Goal: Task Accomplishment & Management: Complete application form

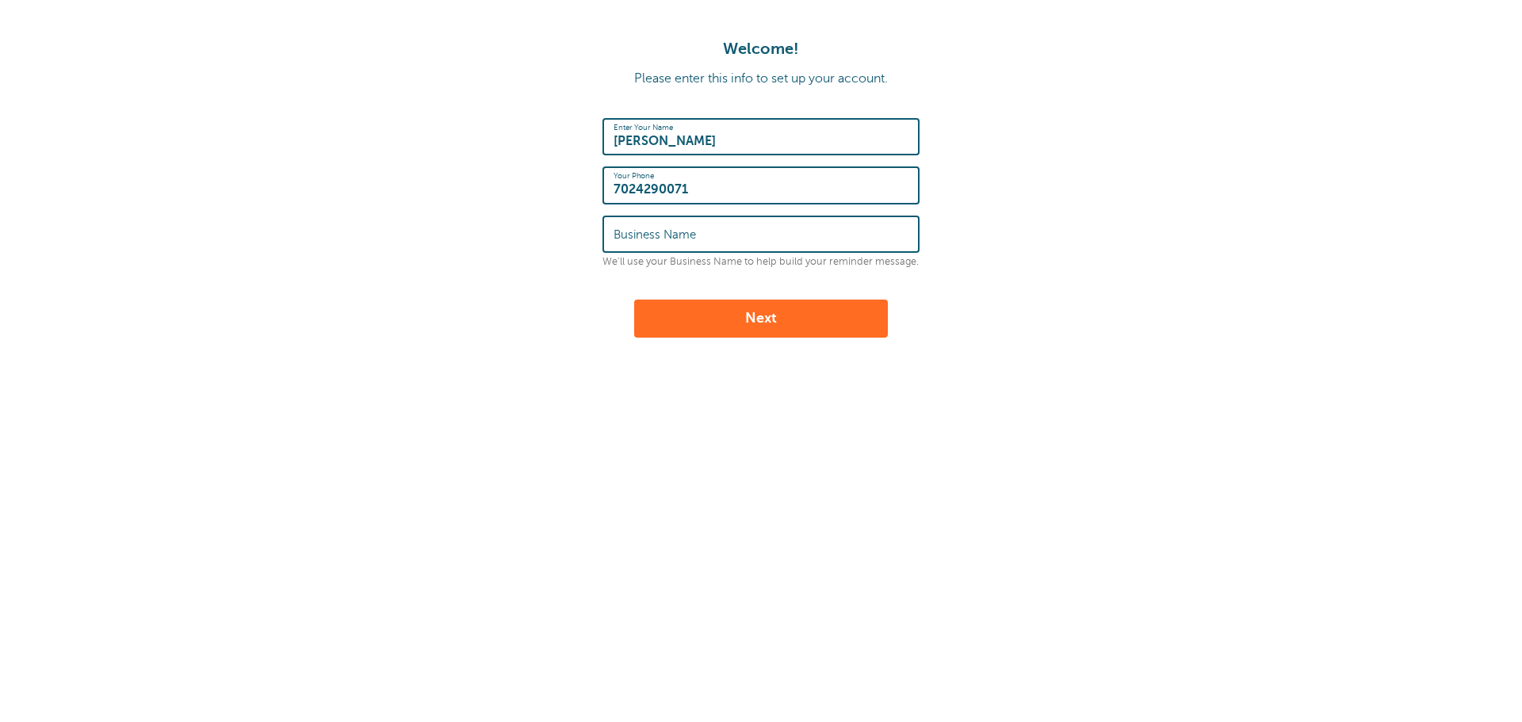
click at [708, 236] on input "Business Name" at bounding box center [761, 234] width 295 height 34
type input "Clark County Carpet Cleaning"
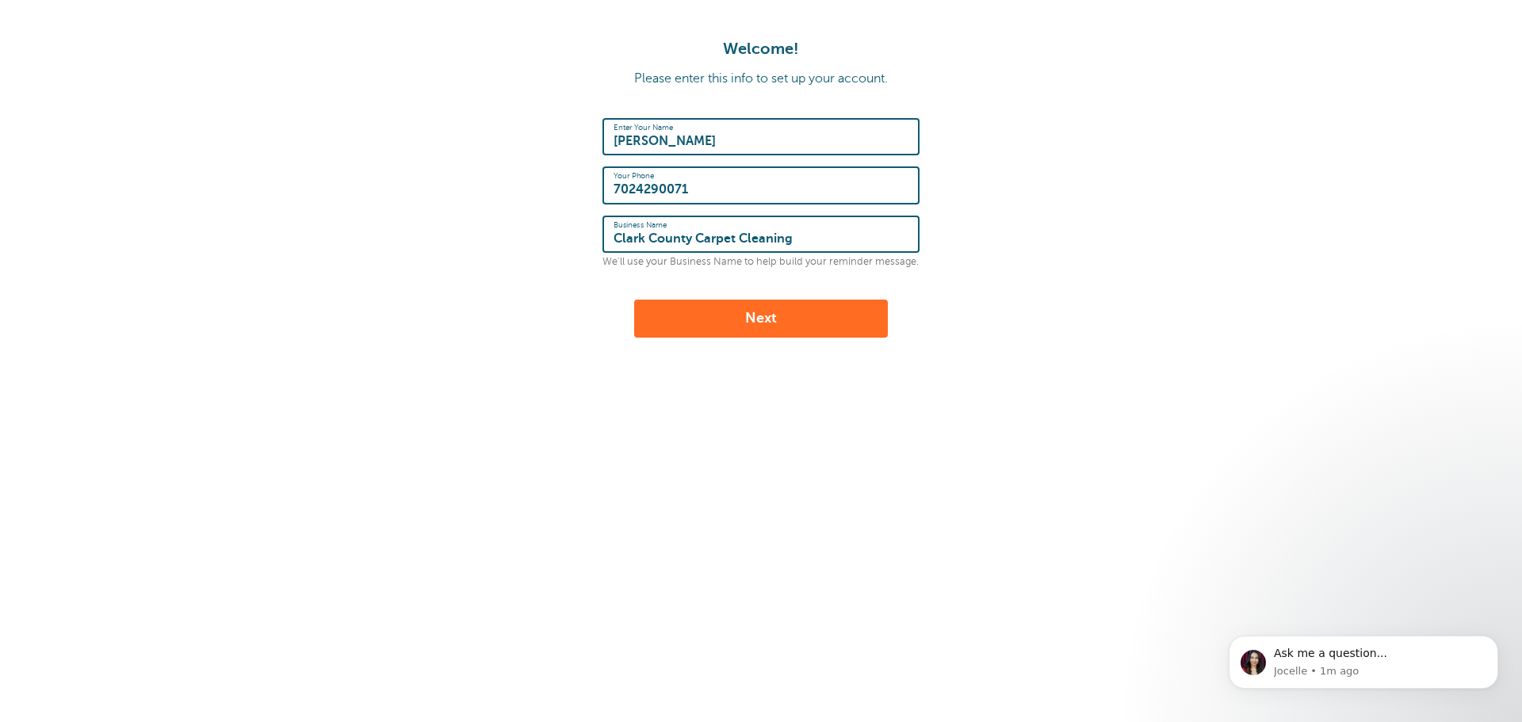
click at [748, 318] on button "Next" at bounding box center [761, 319] width 254 height 38
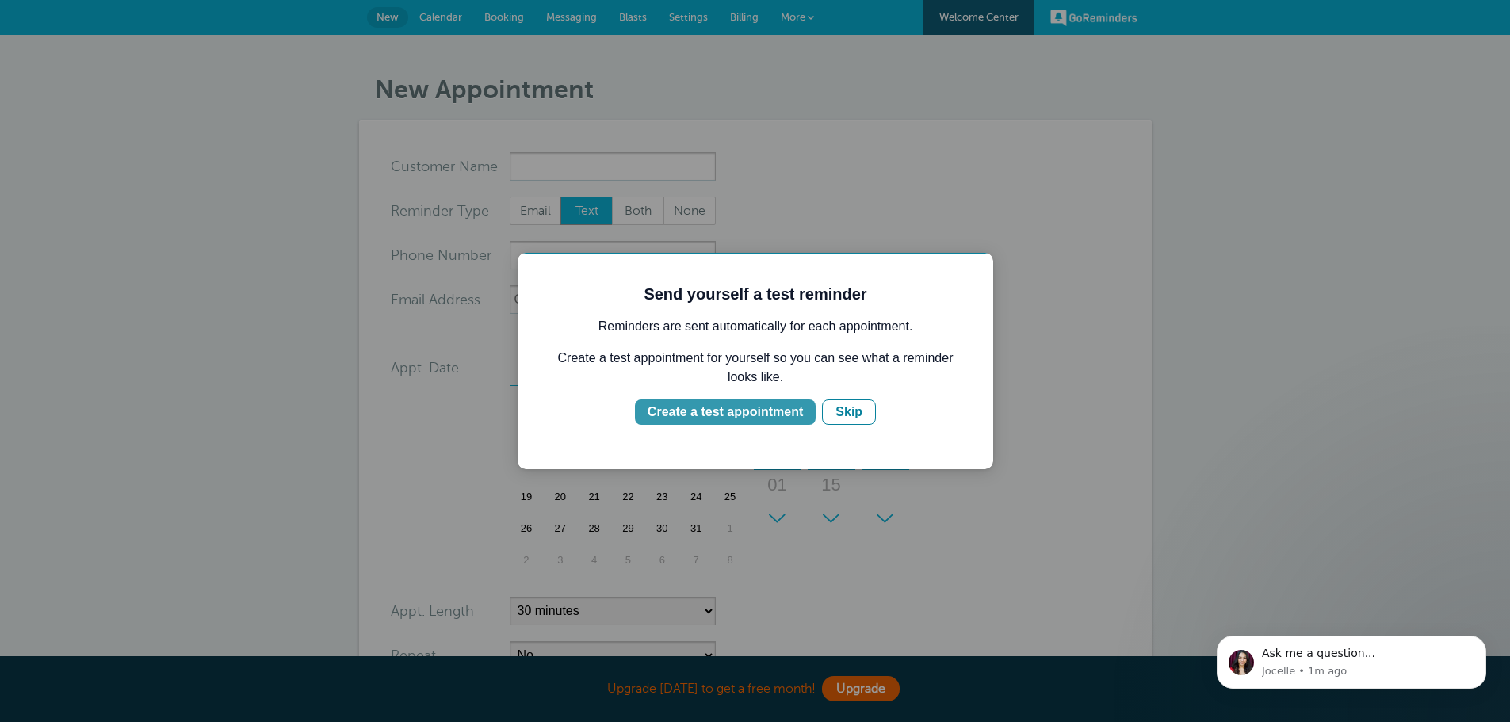
click at [755, 413] on div "Create a test appointment" at bounding box center [725, 412] width 155 height 19
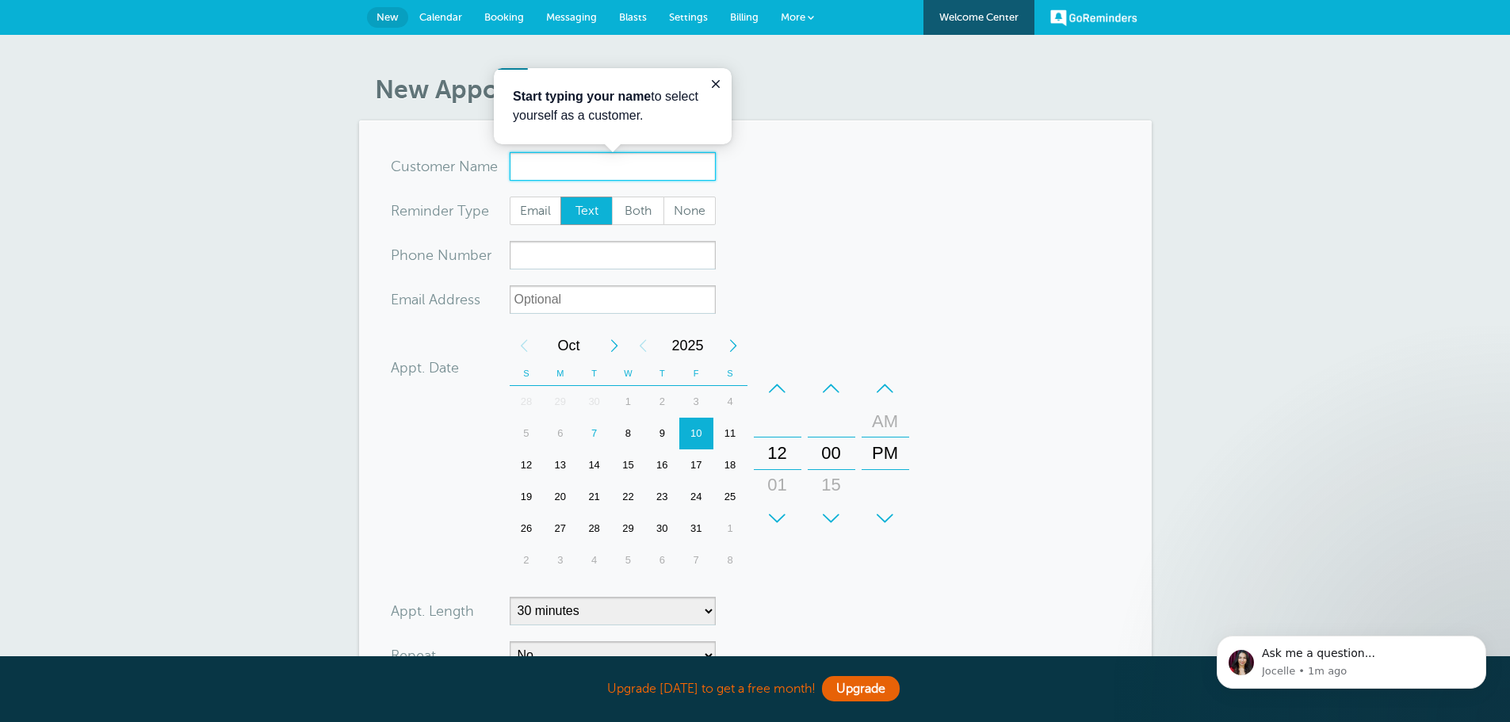
click at [548, 165] on input "x-no-autofill" at bounding box center [613, 166] width 206 height 29
type input "Fred"
click at [581, 206] on span "Text" at bounding box center [586, 210] width 51 height 27
click at [560, 197] on input "Text" at bounding box center [560, 196] width 1 height 1
click at [901, 262] on form "You are creating a new customer. To use an existing customer select one from th…" at bounding box center [755, 477] width 729 height 650
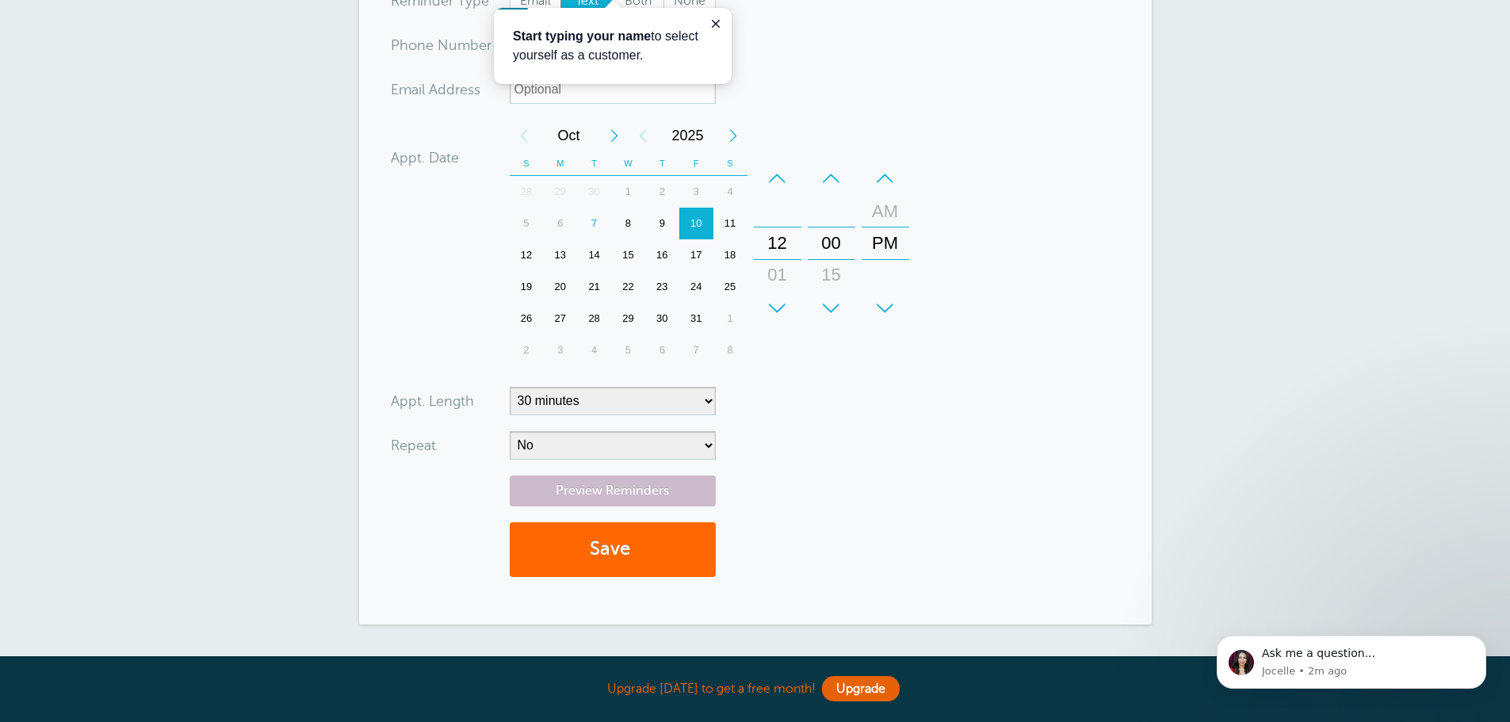
scroll to position [238, 0]
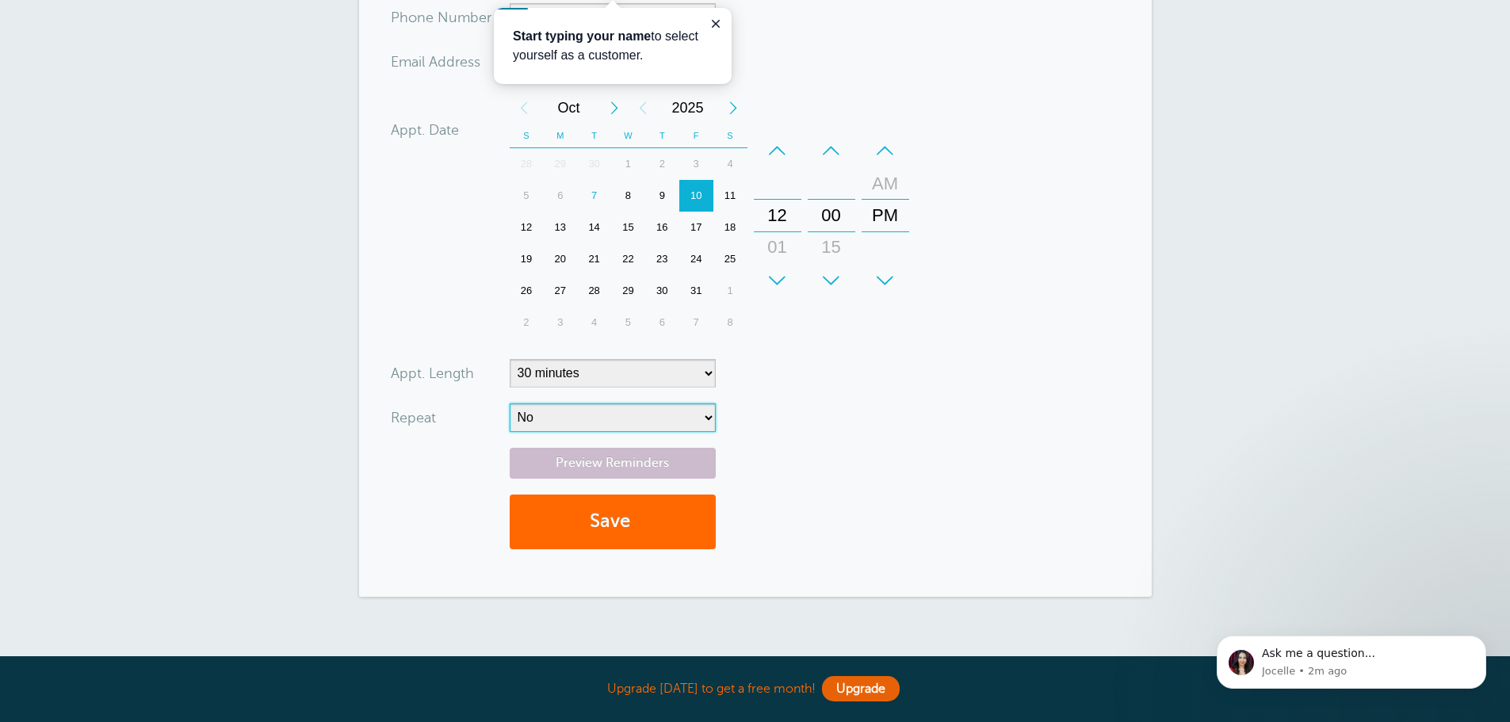
click at [707, 414] on select "No Daily Weekly Every 2 weeks Every 3 weeks Every 4 weeks Monthly Every 5 weeks…" at bounding box center [613, 418] width 206 height 29
click at [887, 419] on form "You are creating a new customer. To use an existing customer select one from th…" at bounding box center [755, 239] width 729 height 650
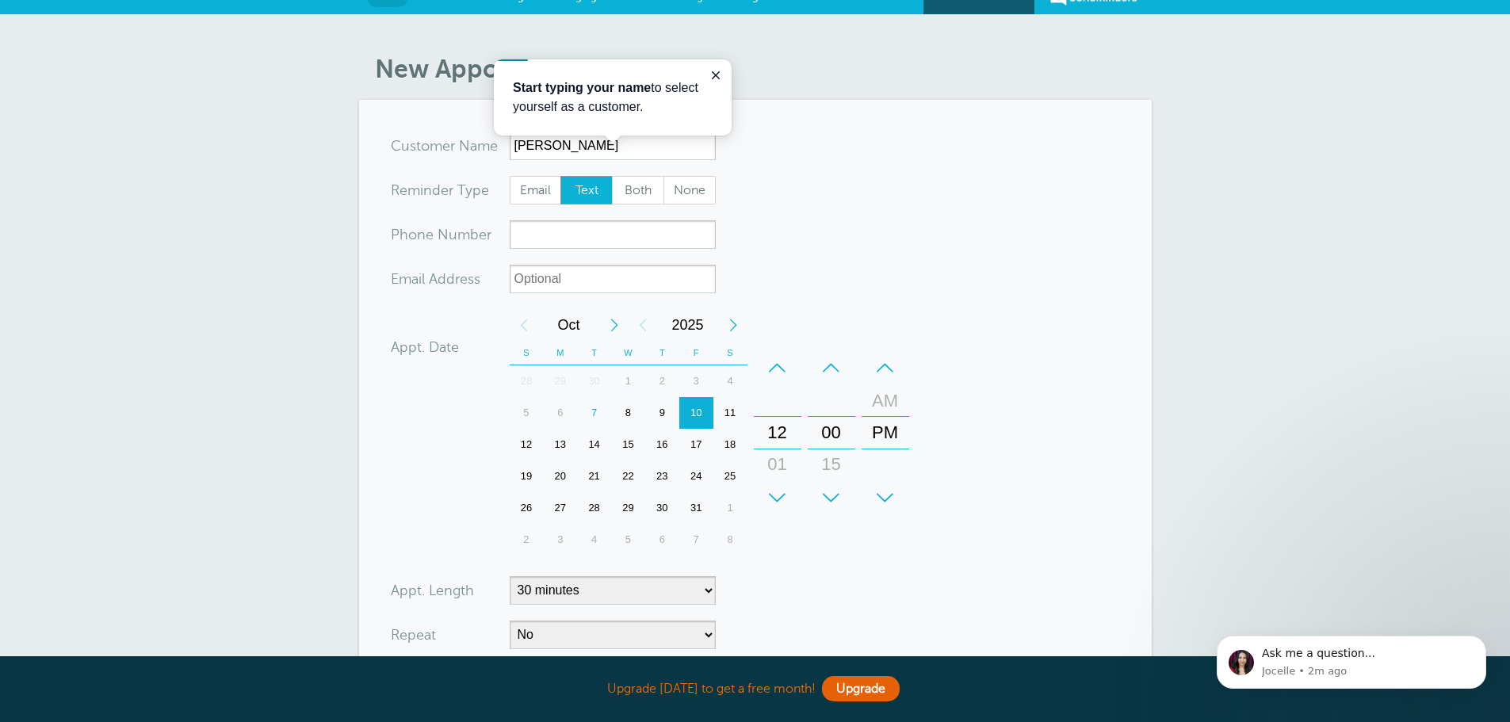
scroll to position [0, 0]
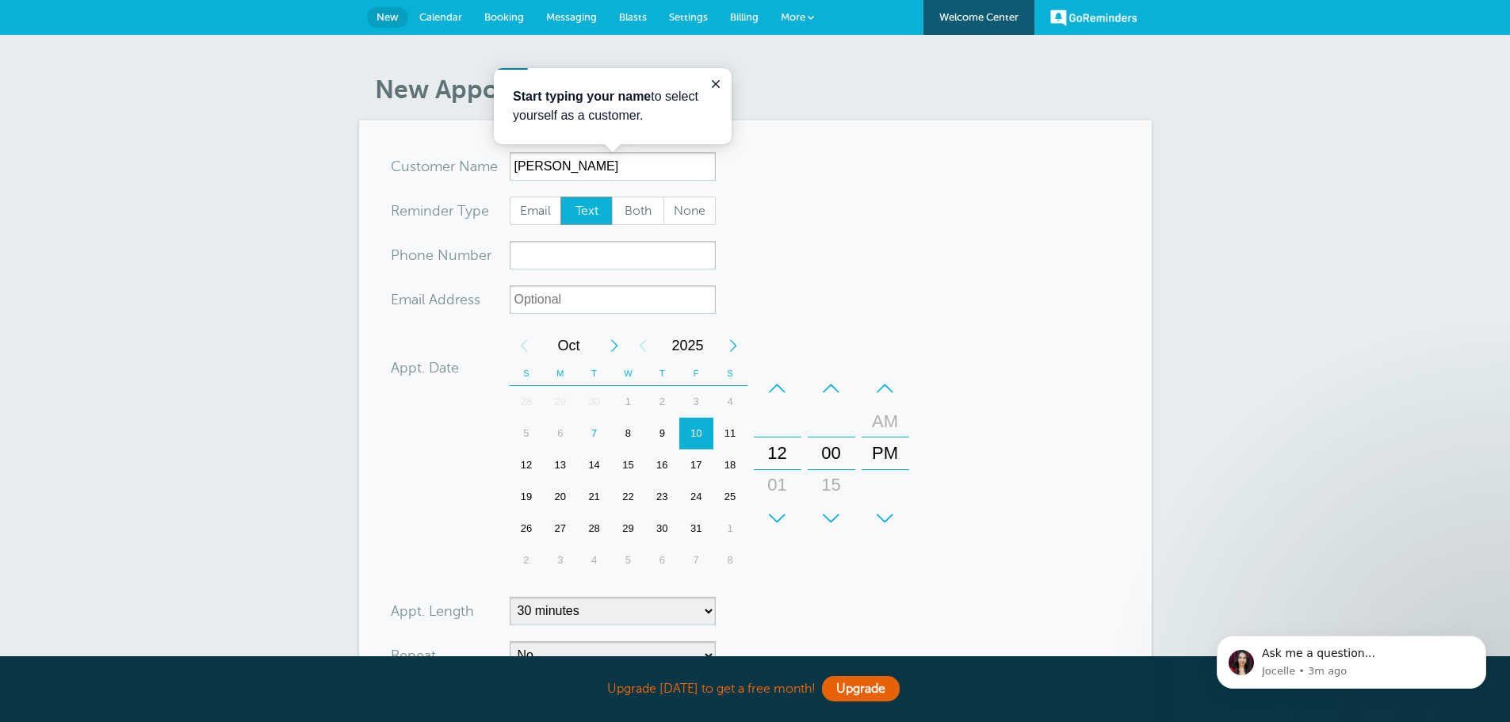
click at [509, 17] on span "Booking" at bounding box center [504, 17] width 40 height 12
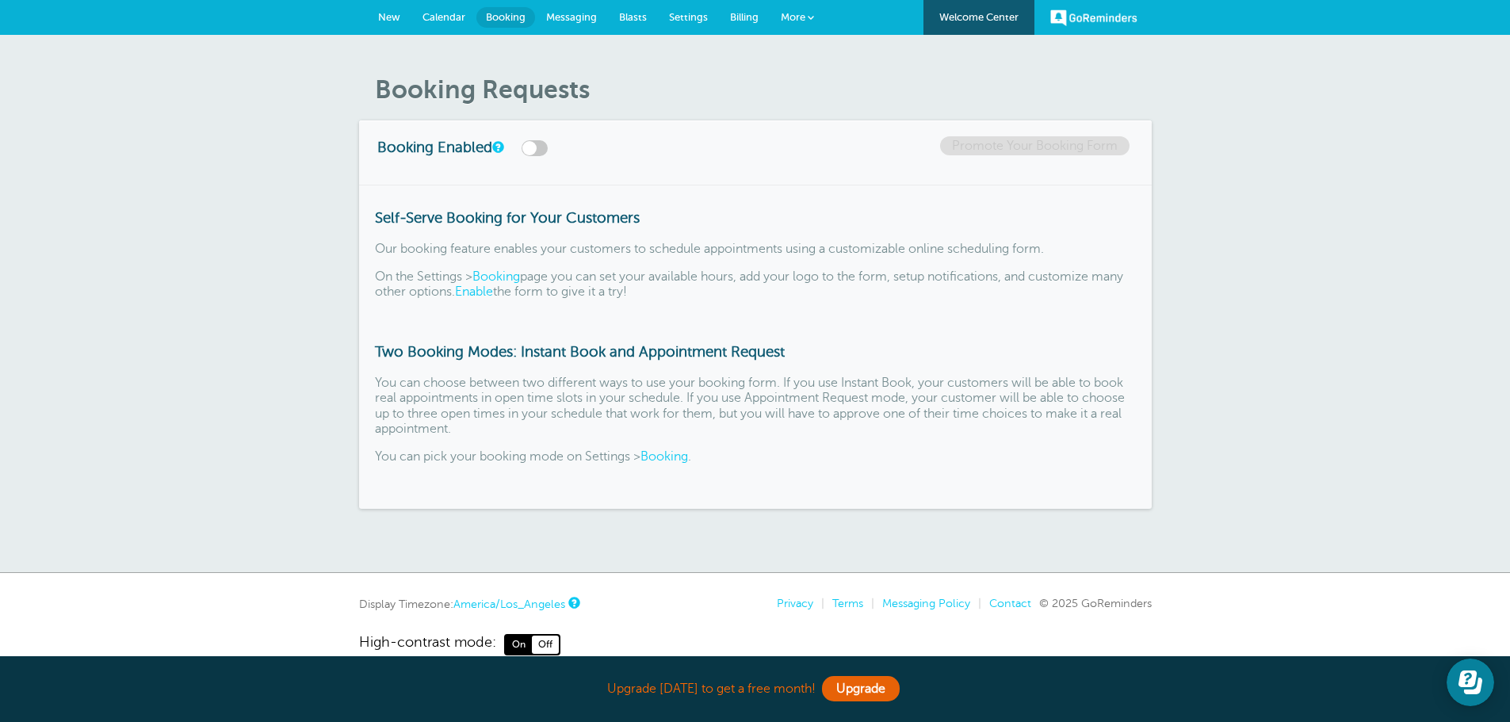
click at [572, 17] on span "Messaging" at bounding box center [571, 17] width 51 height 12
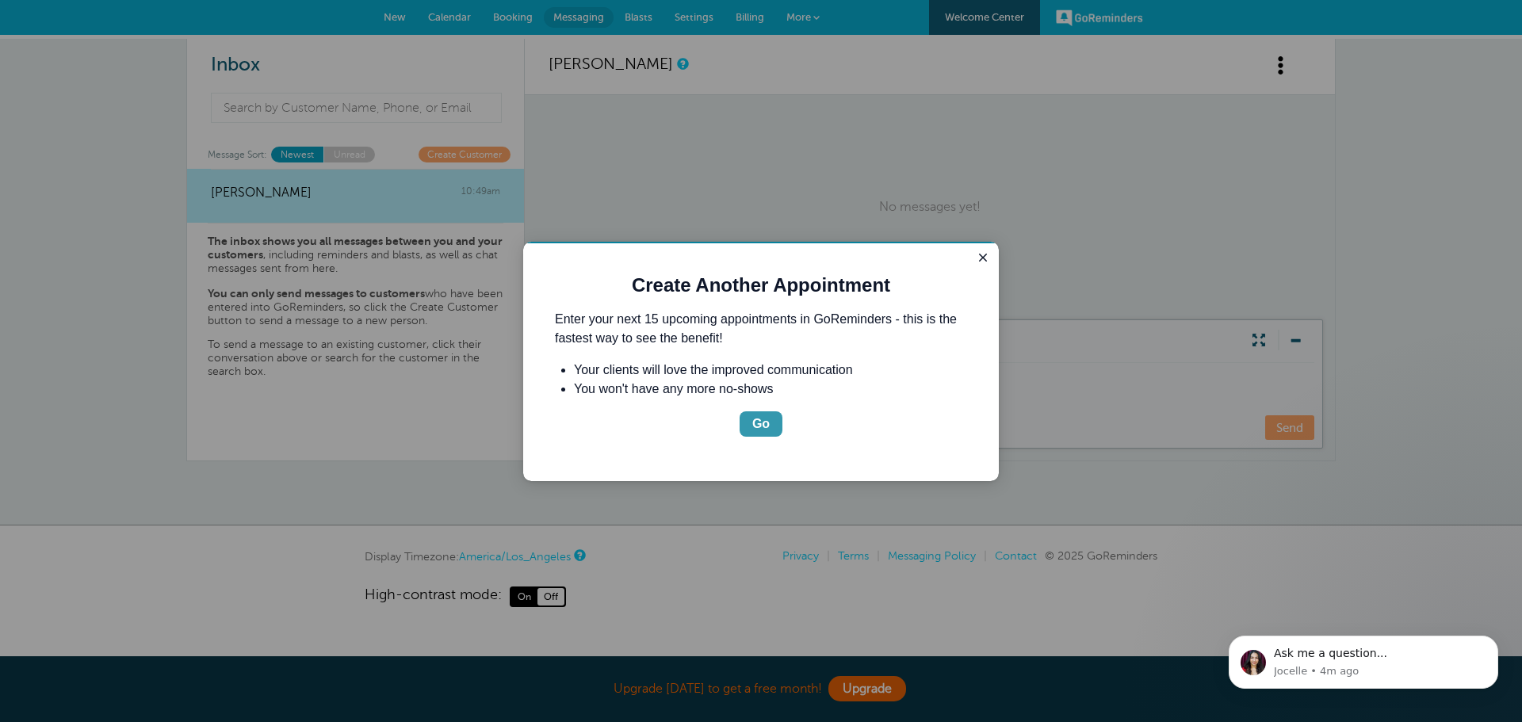
click at [762, 423] on div "Go" at bounding box center [760, 424] width 17 height 19
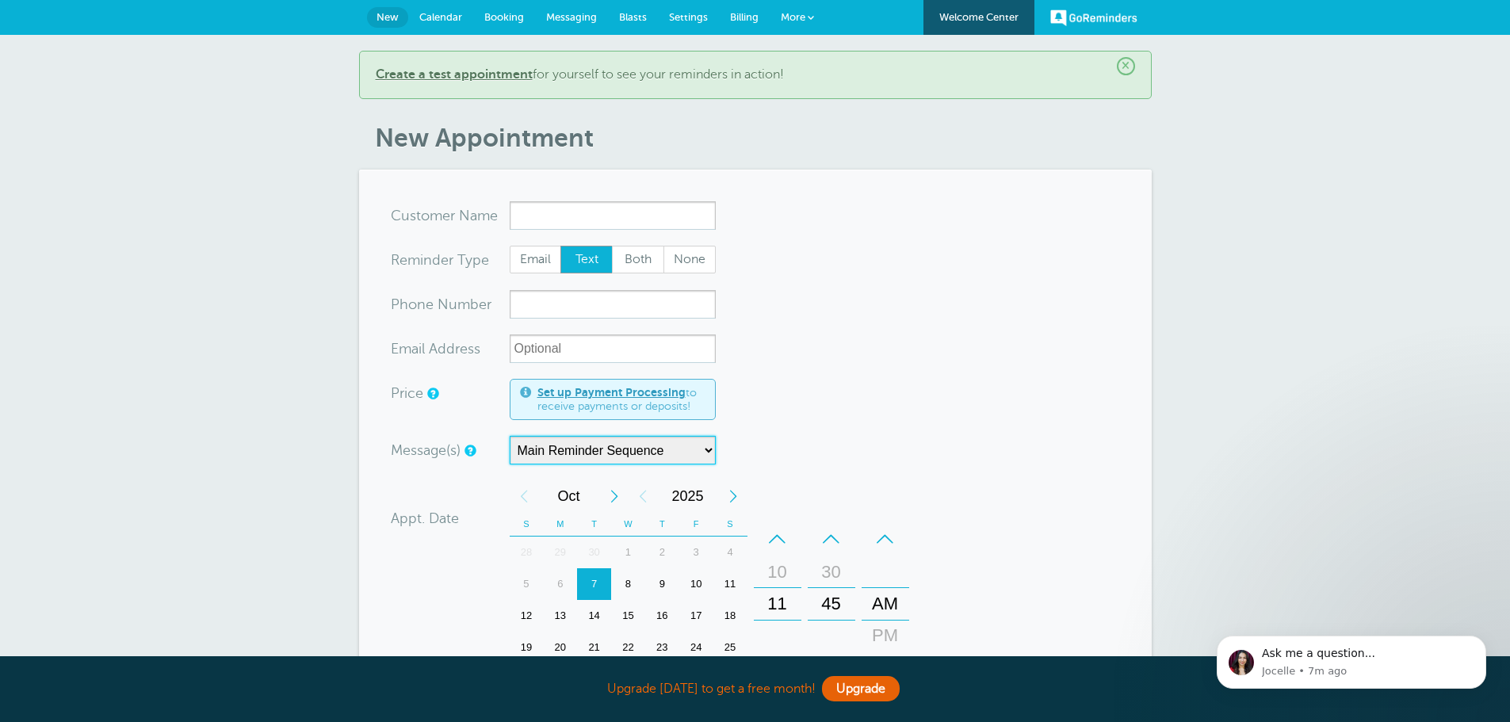
click at [708, 448] on select "Main Reminder Sequence" at bounding box center [613, 450] width 206 height 29
